Goal: Transaction & Acquisition: Obtain resource

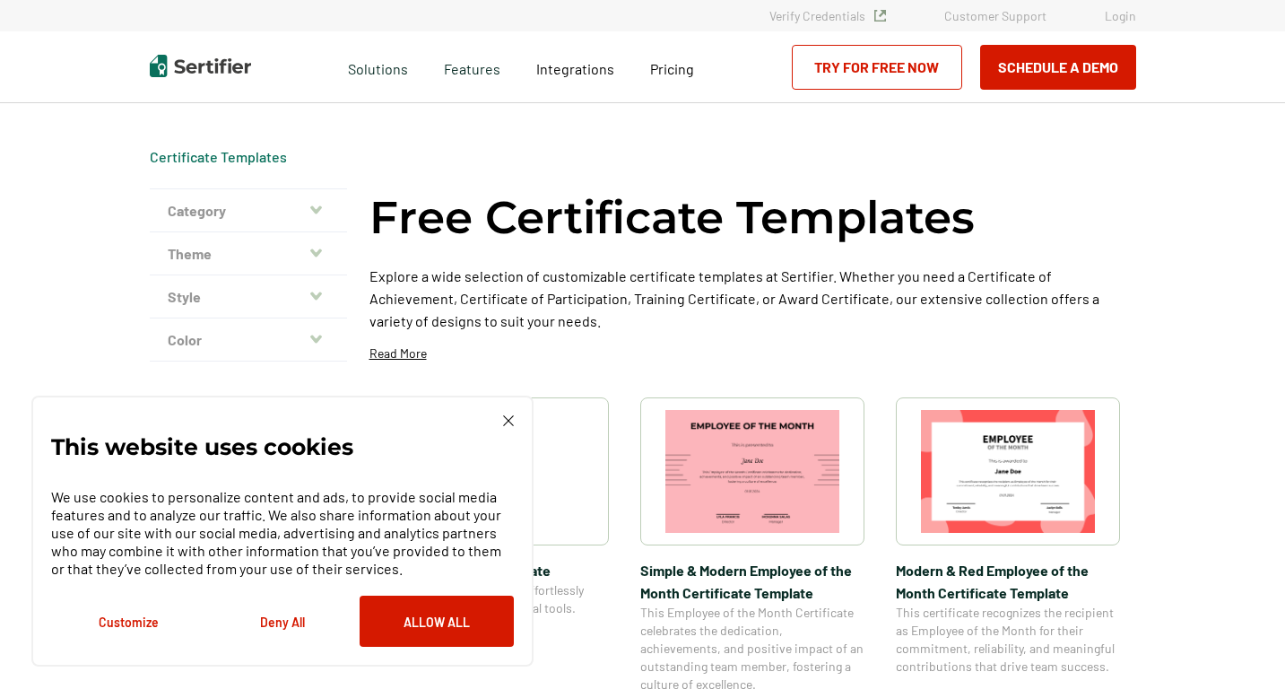
click at [515, 421] on div "This website uses cookies We use cookies to personalize content and ads, to pro…" at bounding box center [282, 531] width 502 height 271
click at [509, 419] on img at bounding box center [508, 420] width 11 height 11
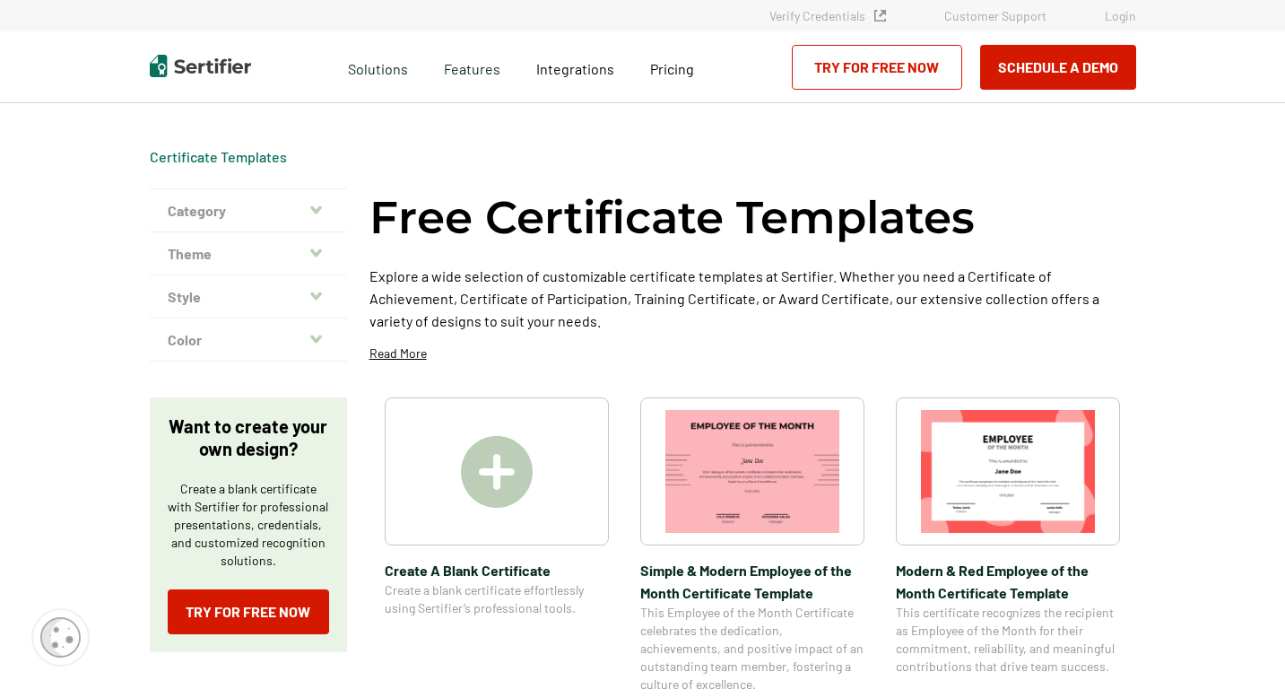
click at [513, 474] on img at bounding box center [497, 472] width 72 height 72
